Goal: Find contact information: Find contact information

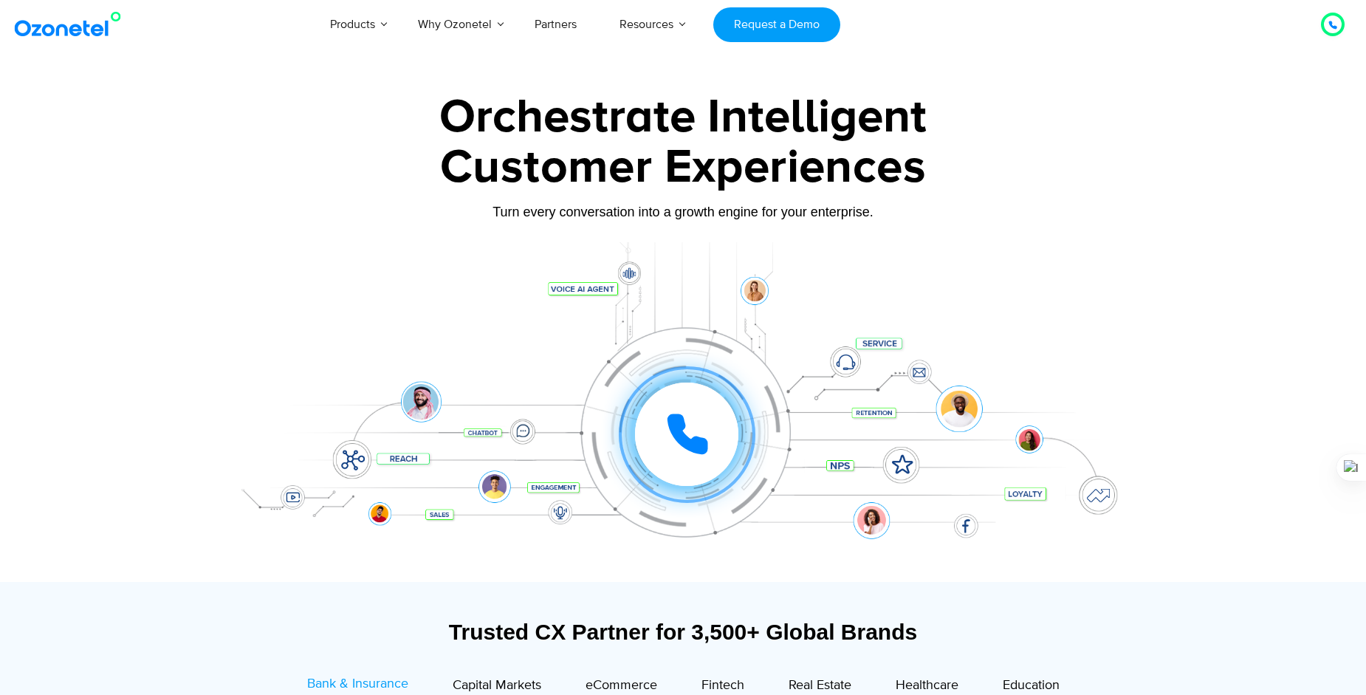
click at [1130, 291] on div "Click to experience it! Call in progress... 1 2 3 4 5 6 7 8 9 # 0" at bounding box center [683, 404] width 923 height 251
click at [1332, 28] on icon at bounding box center [1333, 25] width 9 height 9
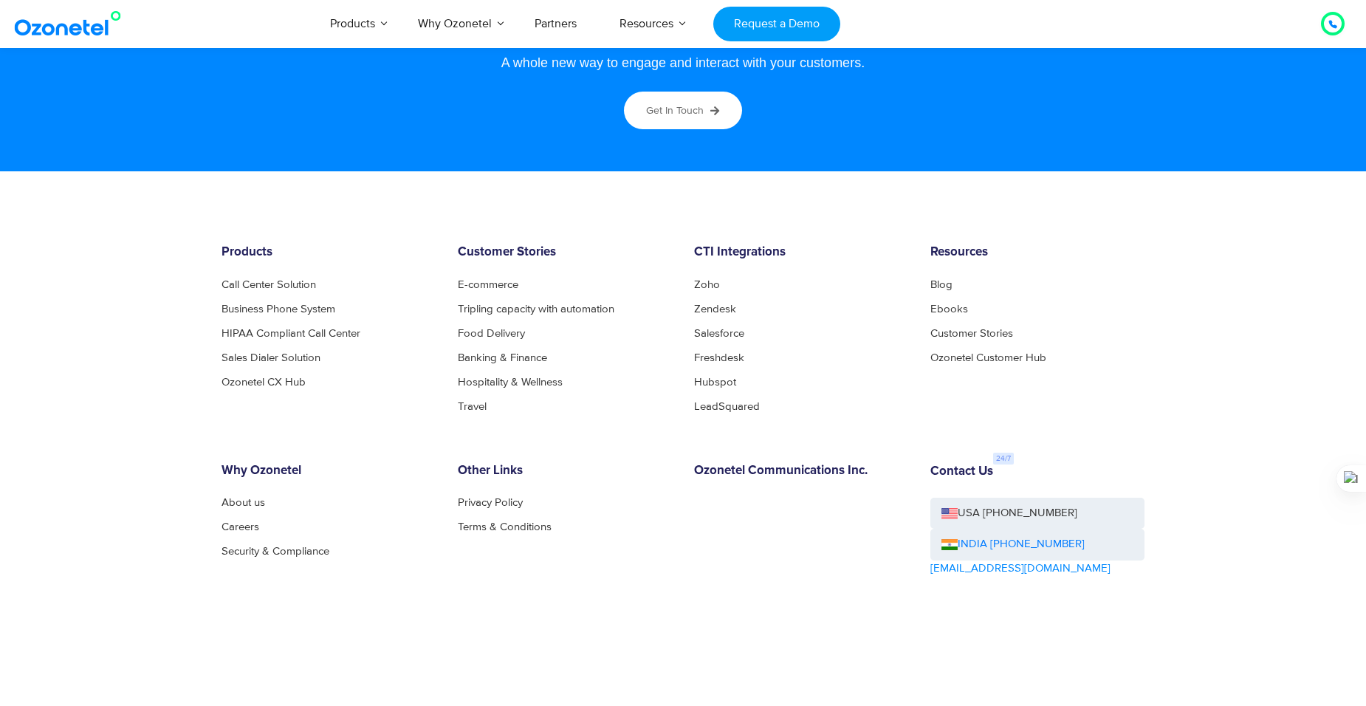
scroll to position [7975, 0]
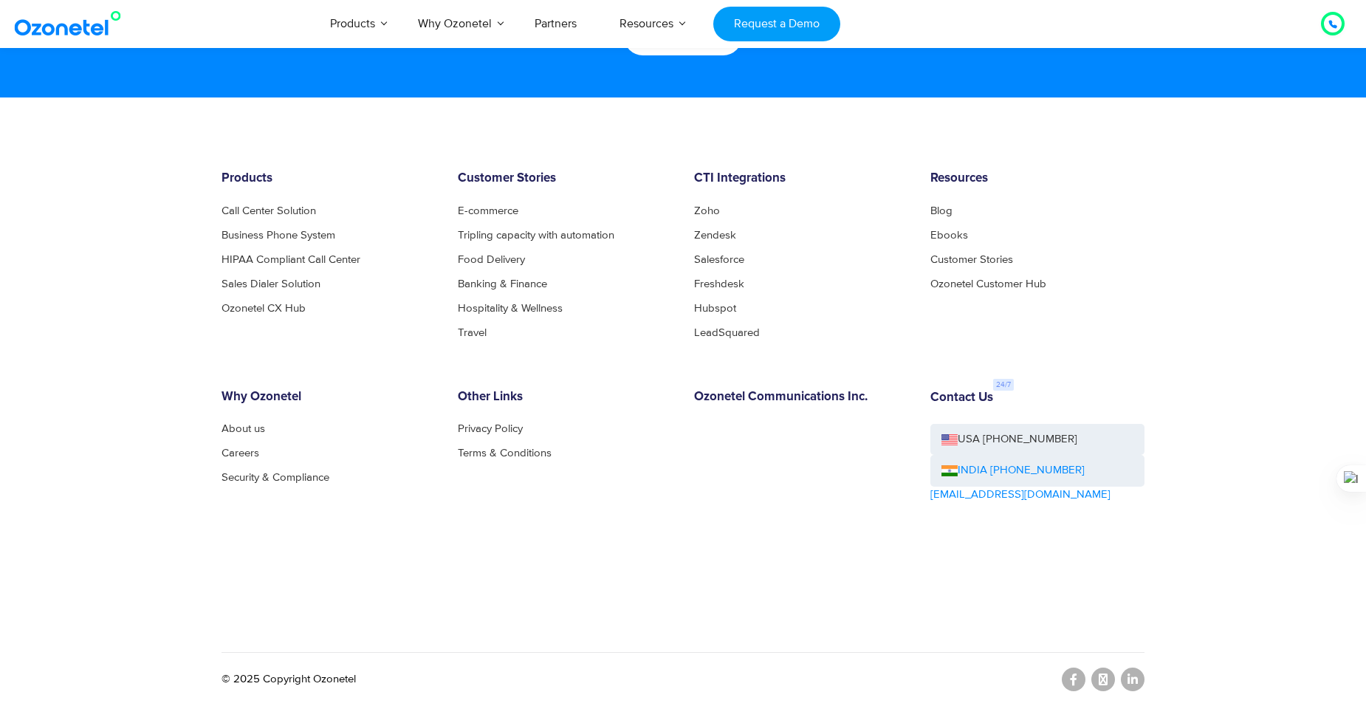
click at [1032, 474] on link "INDIA [PHONE_NUMBER]" at bounding box center [1013, 470] width 143 height 17
click at [877, 171] on h6 "CTI Integrations" at bounding box center [801, 178] width 214 height 15
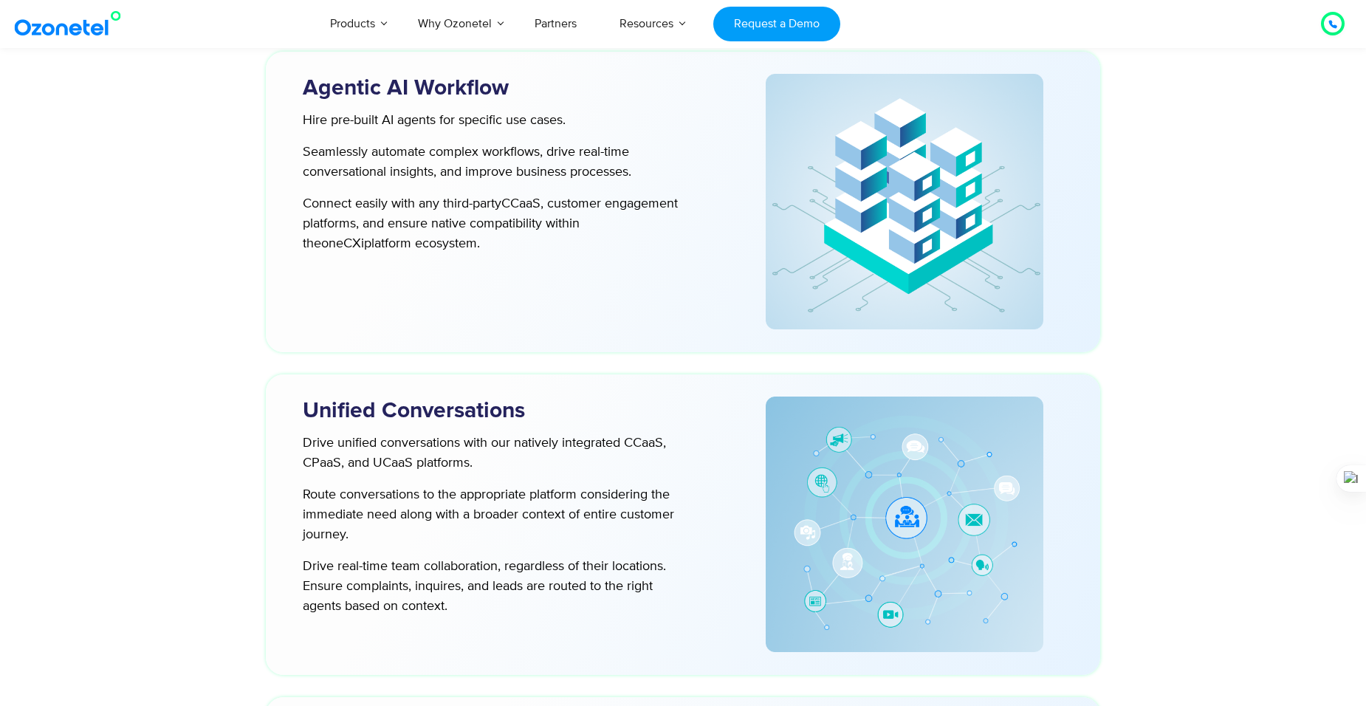
scroll to position [3618, 0]
